Goal: Task Accomplishment & Management: Complete application form

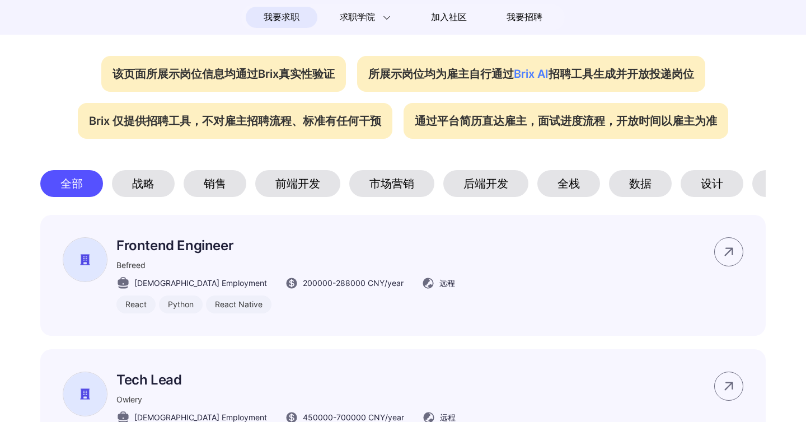
scroll to position [473, 0]
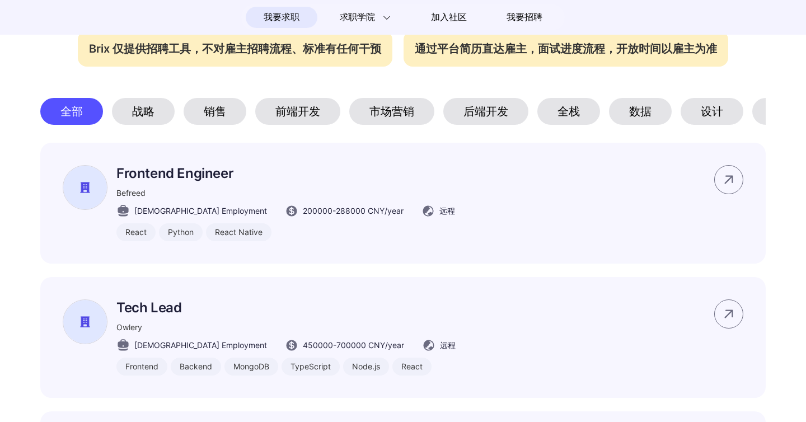
click at [462, 125] on div "后端开发" at bounding box center [485, 111] width 85 height 27
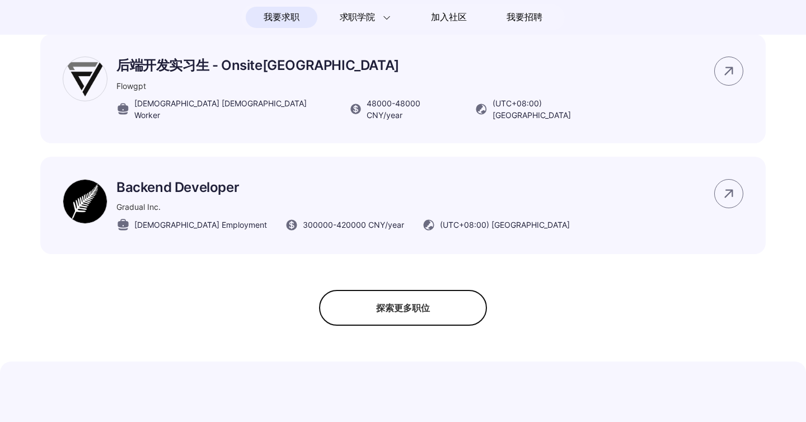
scroll to position [805, 0]
click at [361, 325] on div "探索更多职位" at bounding box center [403, 307] width 168 height 36
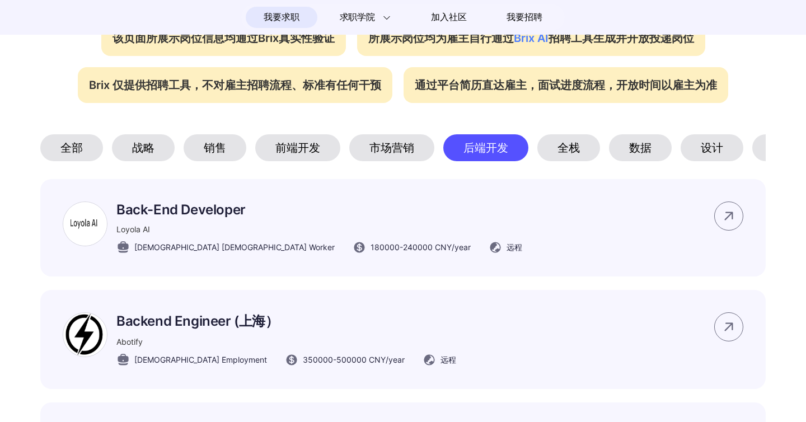
scroll to position [444, 0]
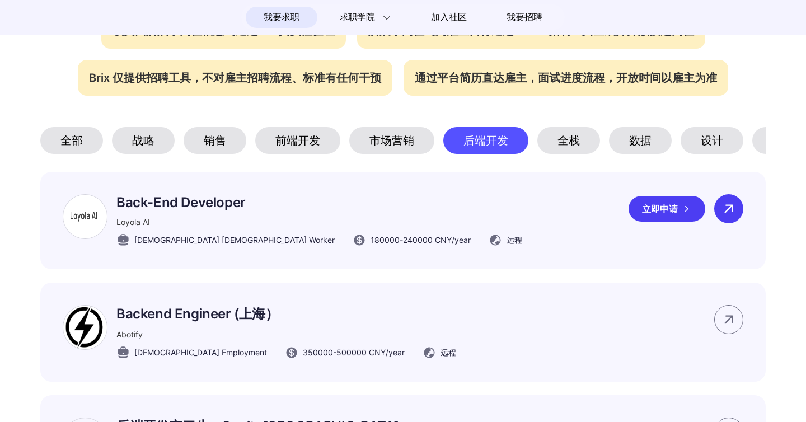
click at [733, 217] on icon at bounding box center [728, 208] width 17 height 17
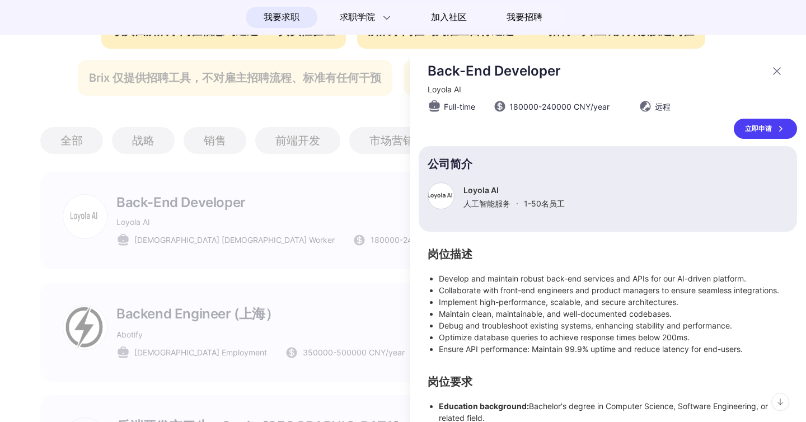
scroll to position [86, 0]
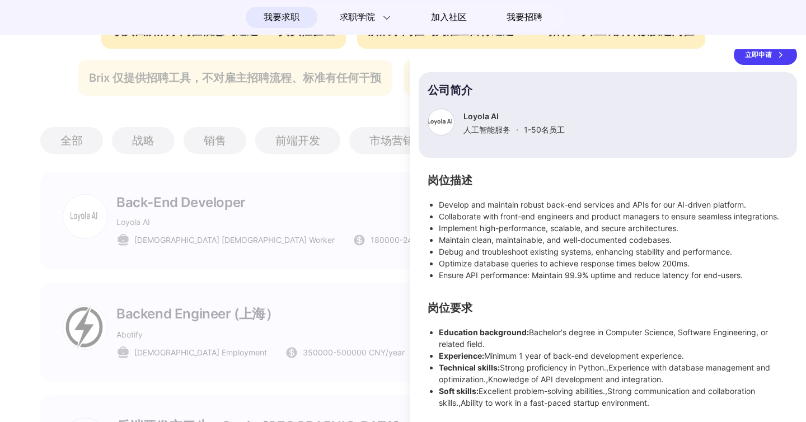
click at [282, 289] on div at bounding box center [403, 235] width 806 height 373
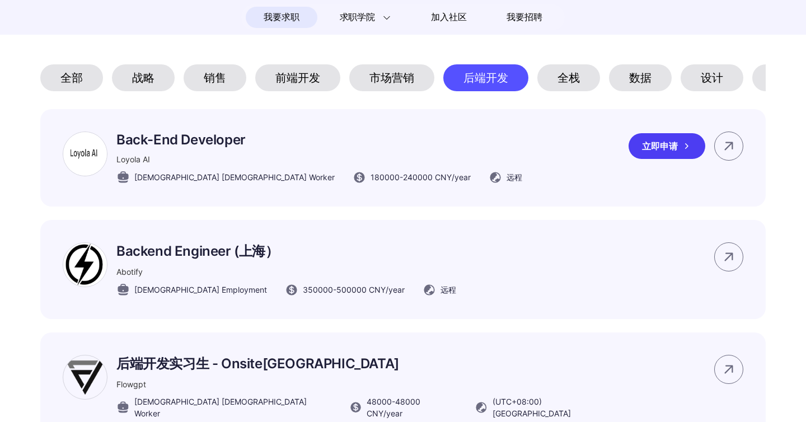
scroll to position [546, 0]
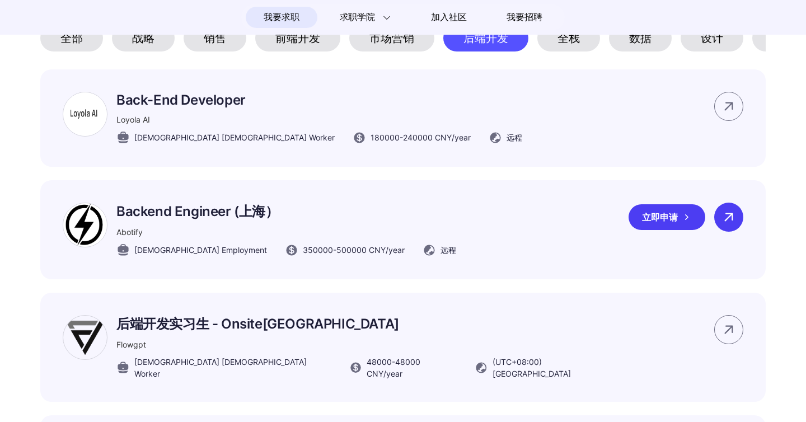
click at [737, 232] on div at bounding box center [728, 217] width 29 height 29
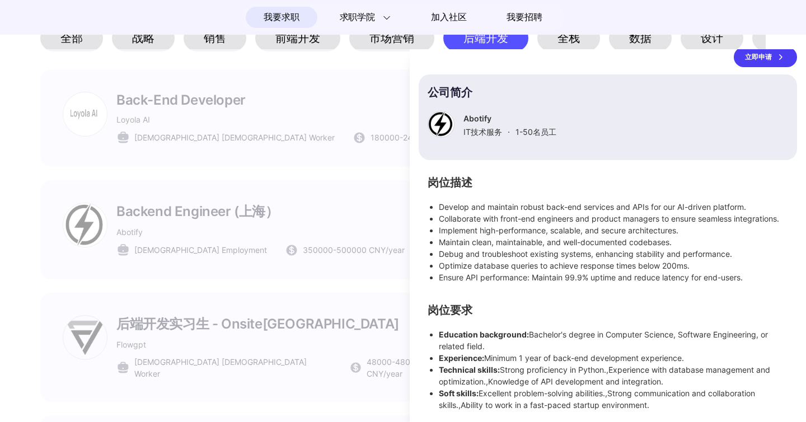
scroll to position [0, 0]
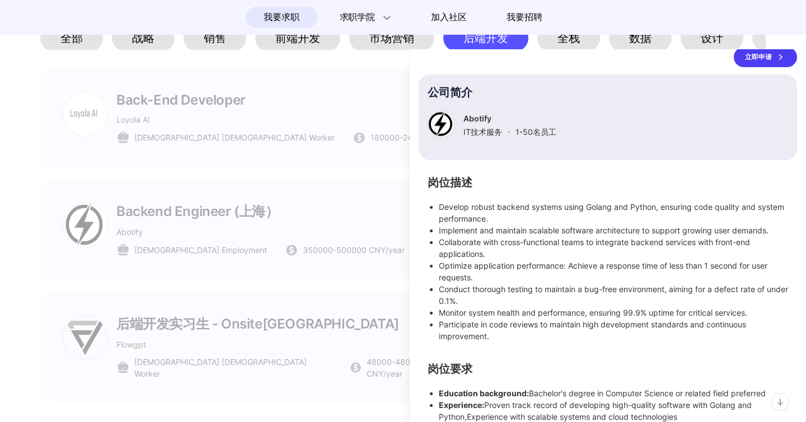
click at [474, 119] on p "Abotify" at bounding box center [509, 119] width 93 height 10
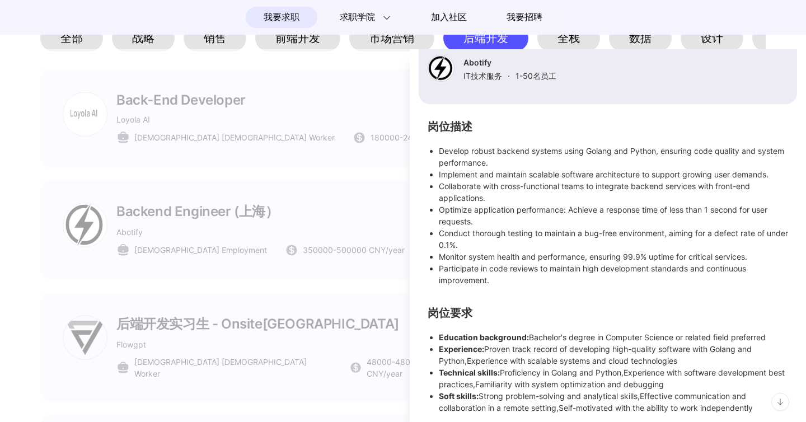
scroll to position [135, 0]
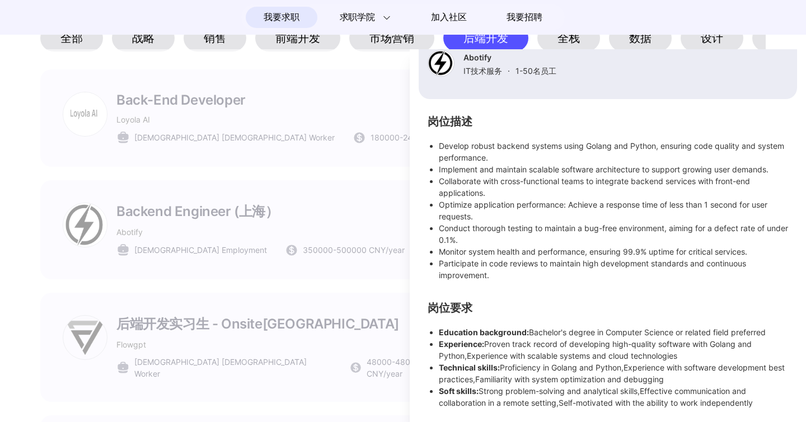
click at [392, 254] on div at bounding box center [403, 235] width 806 height 373
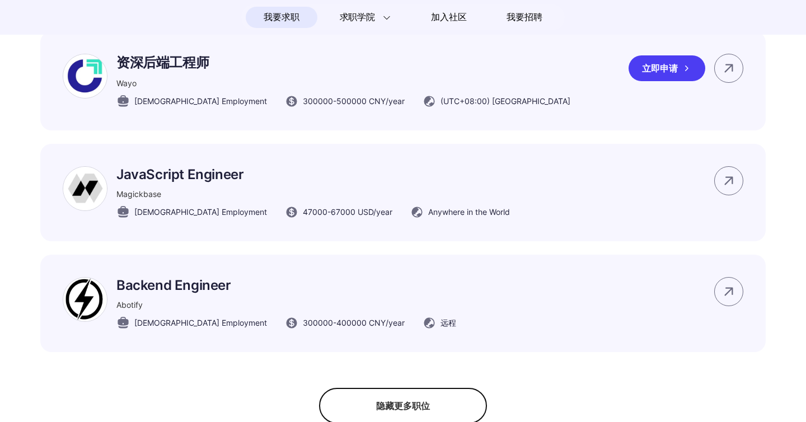
scroll to position [1421, 0]
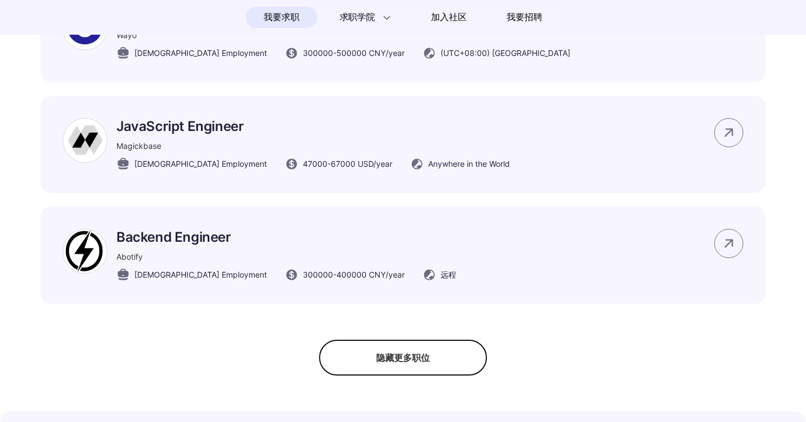
click at [427, 373] on div "隐藏更多职位" at bounding box center [403, 358] width 168 height 36
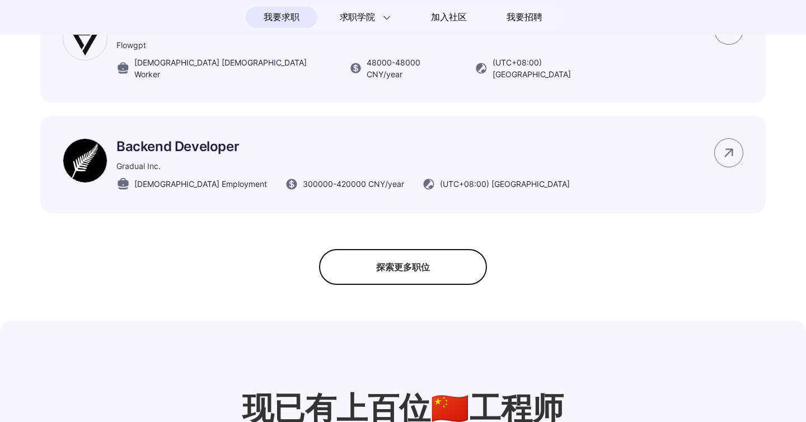
scroll to position [810, 0]
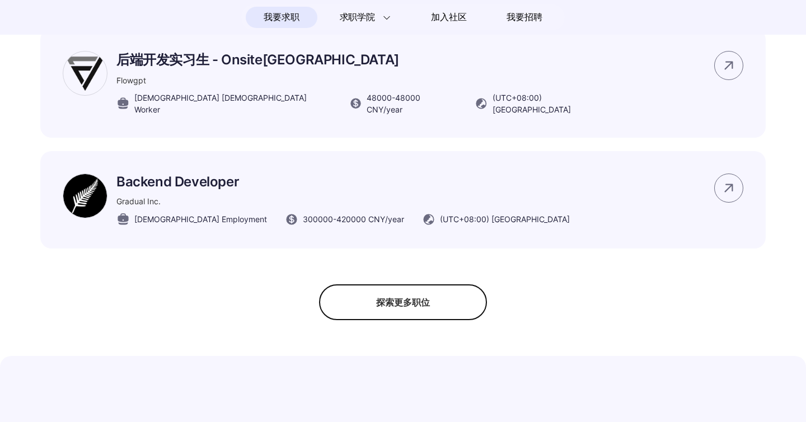
click at [417, 304] on div "探索更多职位" at bounding box center [403, 302] width 168 height 36
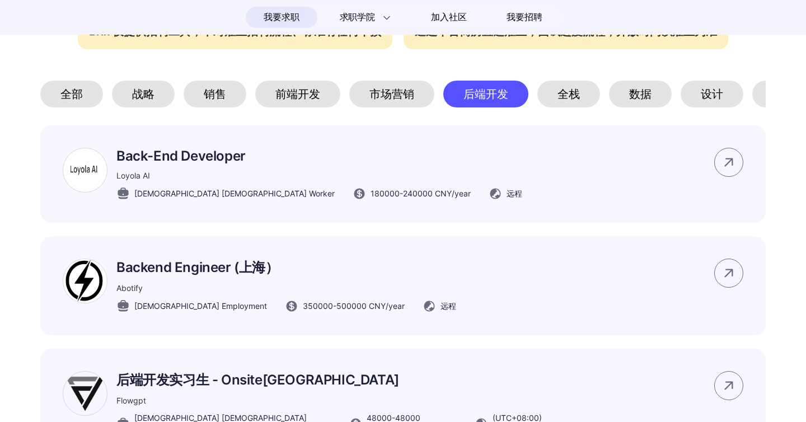
scroll to position [491, 0]
click at [148, 163] on p "Back-End Developer" at bounding box center [319, 155] width 406 height 16
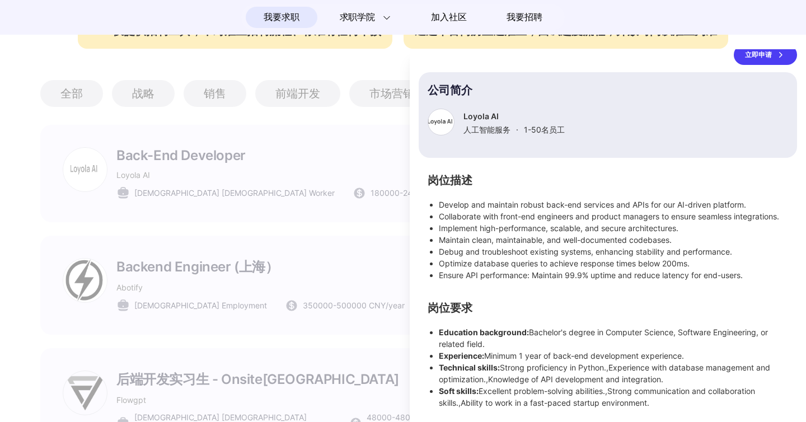
scroll to position [86, 0]
click at [477, 111] on p "Loyola AI" at bounding box center [513, 116] width 101 height 10
click at [444, 111] on div at bounding box center [440, 122] width 27 height 27
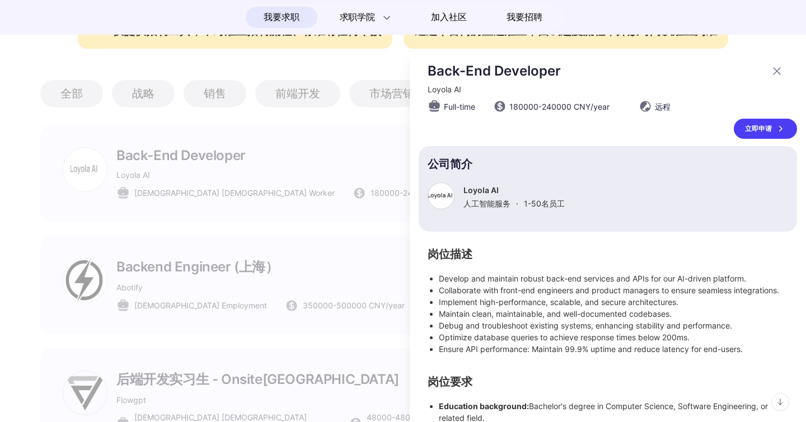
click at [771, 134] on div "立即申请" at bounding box center [764, 129] width 63 height 20
